Goal: Task Accomplishment & Management: Complete application form

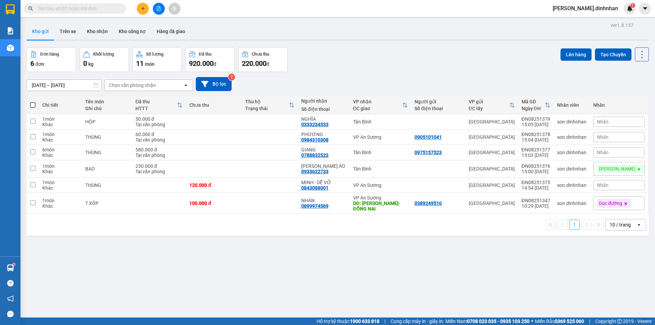
scroll to position [31, 0]
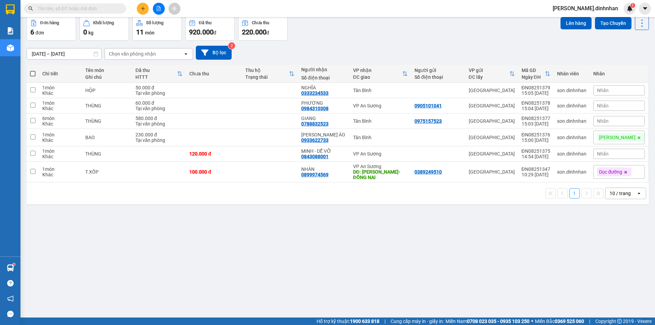
click at [65, 7] on input "text" at bounding box center [78, 9] width 81 height 8
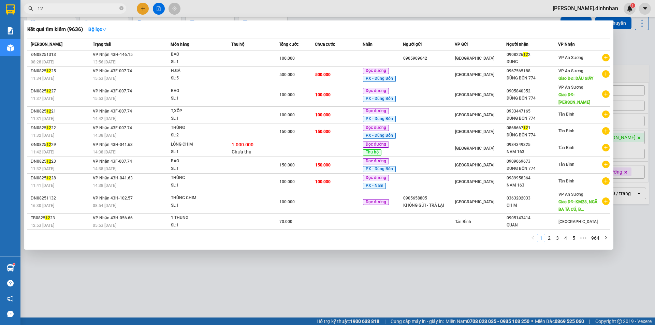
type input "1"
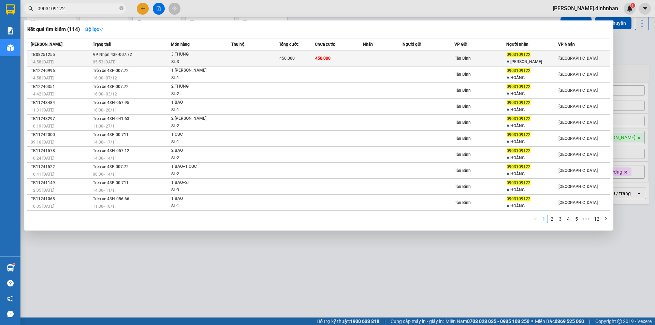
type input "0903109122"
click at [217, 64] on div "SL: 3" at bounding box center [196, 62] width 51 height 8
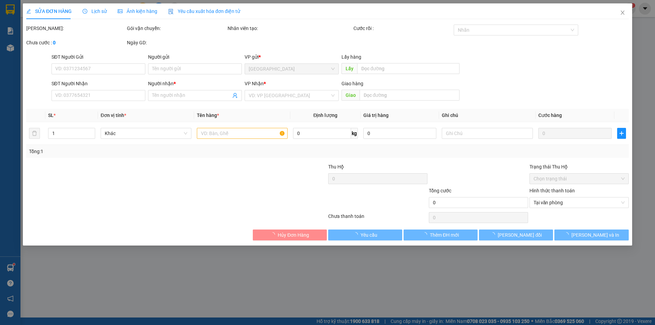
type input "0903109122"
type input "A [PERSON_NAME]"
type input "450.000"
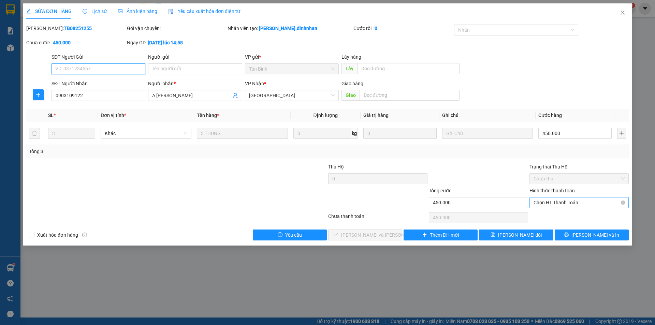
drag, startPoint x: 563, startPoint y: 204, endPoint x: 560, endPoint y: 208, distance: 5.1
click at [563, 204] on span "Chọn HT Thanh Toán" at bounding box center [579, 203] width 91 height 10
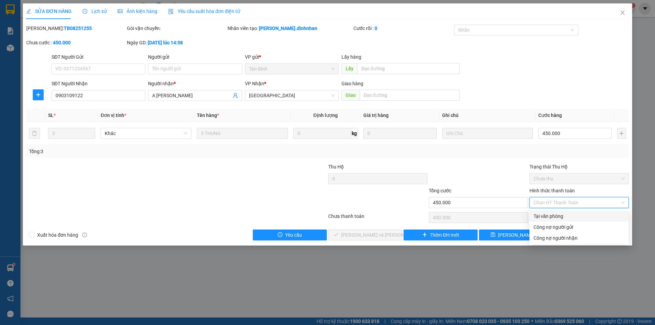
click at [558, 217] on div "Tại văn phòng" at bounding box center [579, 217] width 91 height 8
type input "0"
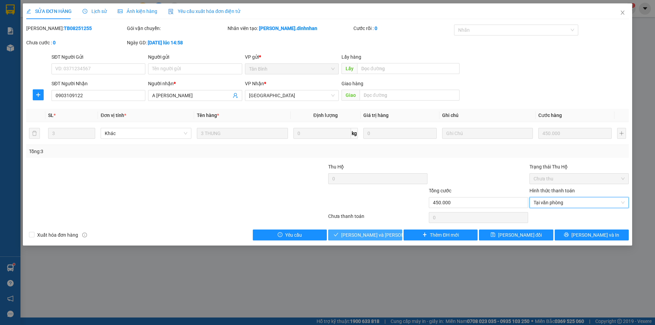
click at [384, 231] on span "[PERSON_NAME] và [PERSON_NAME] hàng" at bounding box center [387, 235] width 92 height 8
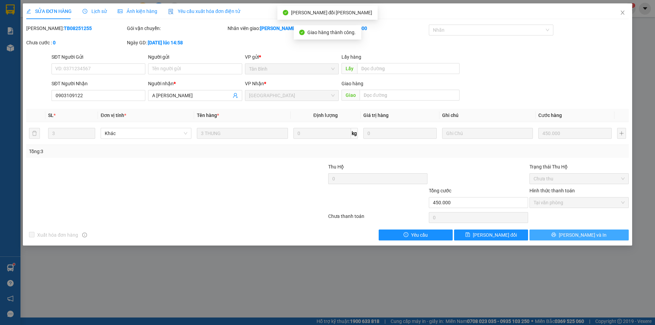
click at [549, 233] on button "[PERSON_NAME] và In" at bounding box center [578, 235] width 99 height 11
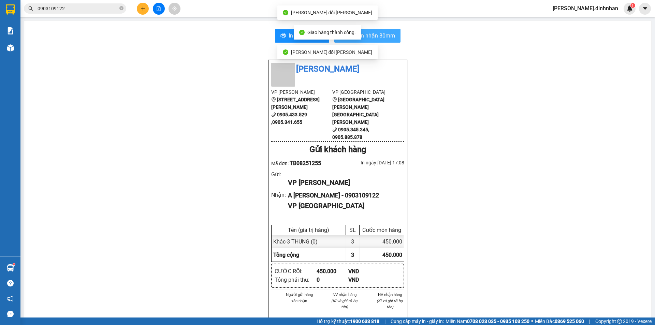
click at [376, 29] on button "In biên nhận 80mm" at bounding box center [367, 36] width 66 height 14
